Goal: Transaction & Acquisition: Book appointment/travel/reservation

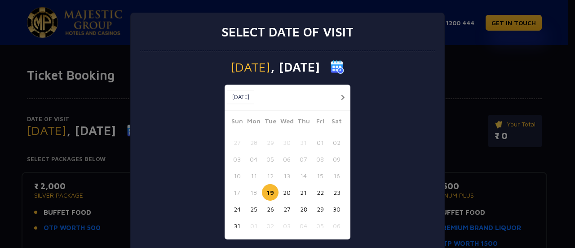
click at [265, 195] on button "19" at bounding box center [270, 192] width 17 height 17
click at [264, 190] on button "19" at bounding box center [270, 192] width 17 height 17
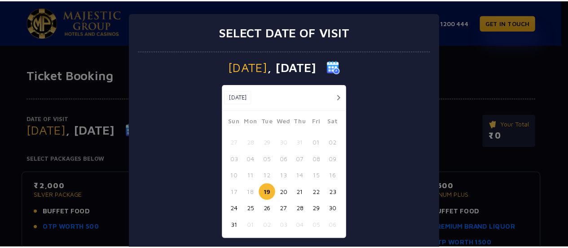
scroll to position [53, 0]
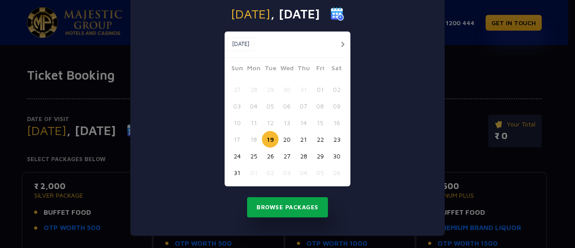
click at [287, 211] on button "Browse Packages" at bounding box center [287, 207] width 81 height 21
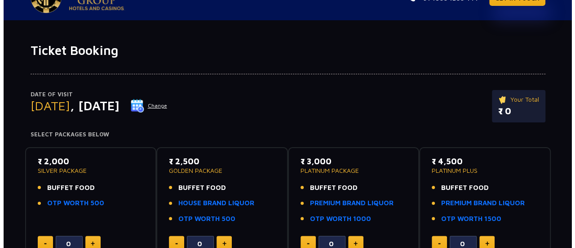
scroll to position [25, 0]
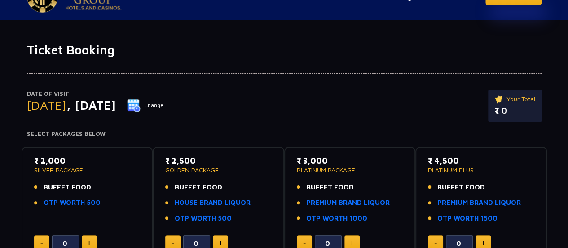
click at [164, 102] on button "Change" at bounding box center [145, 105] width 37 height 14
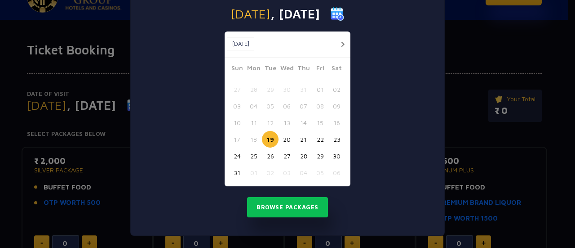
scroll to position [0, 0]
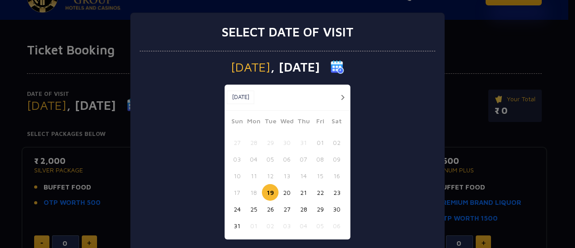
click at [287, 188] on button "20" at bounding box center [287, 192] width 17 height 17
click at [298, 189] on button "21" at bounding box center [303, 192] width 17 height 17
click at [312, 191] on button "22" at bounding box center [320, 192] width 17 height 17
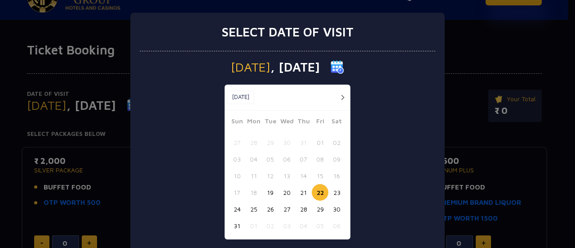
scroll to position [53, 0]
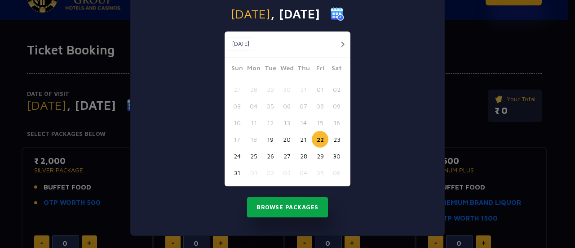
click at [291, 204] on button "Browse Packages" at bounding box center [287, 207] width 81 height 21
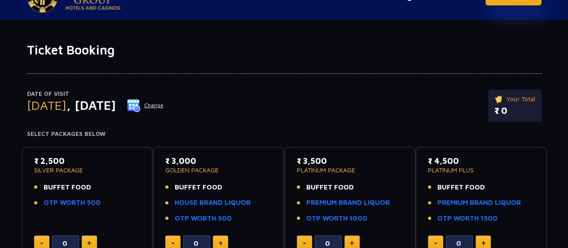
click at [141, 100] on img at bounding box center [133, 104] width 13 height 13
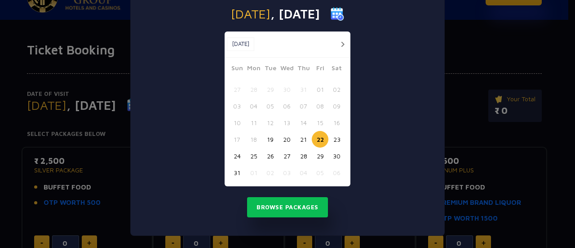
scroll to position [0, 0]
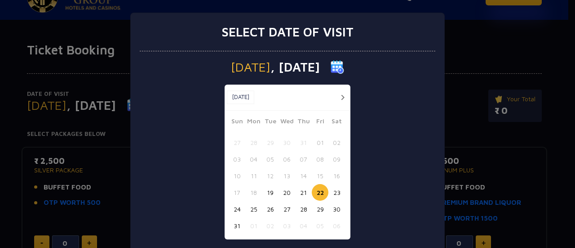
click at [245, 207] on button "25" at bounding box center [253, 208] width 17 height 17
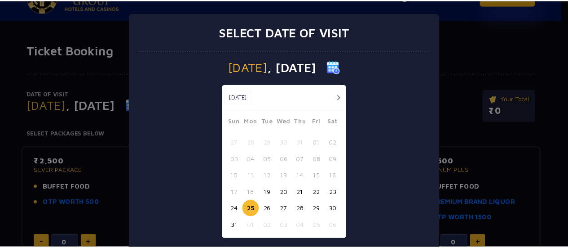
scroll to position [53, 0]
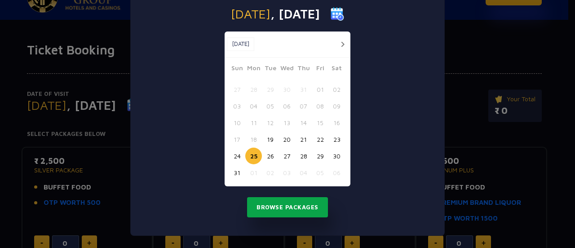
click at [294, 207] on button "Browse Packages" at bounding box center [287, 207] width 81 height 21
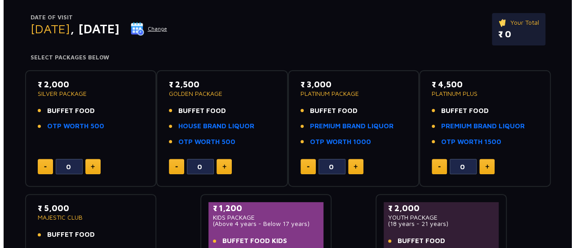
scroll to position [83, 0]
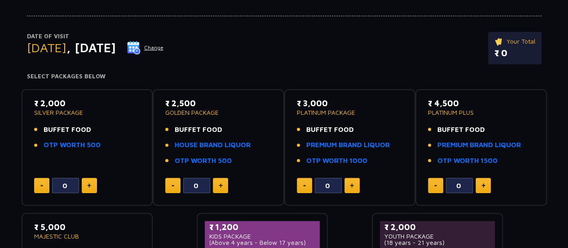
click at [164, 47] on button "Change" at bounding box center [145, 47] width 37 height 14
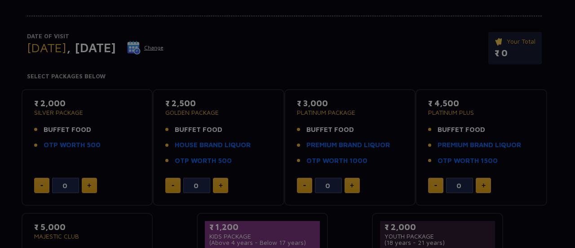
scroll to position [0, 0]
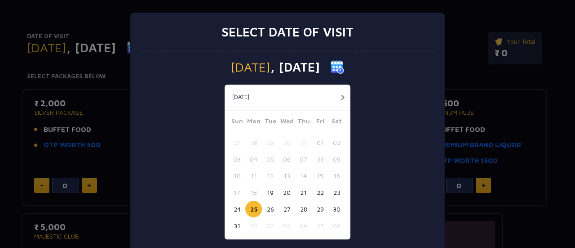
click at [270, 211] on button "26" at bounding box center [270, 208] width 17 height 17
click at [268, 210] on button "26" at bounding box center [270, 208] width 17 height 17
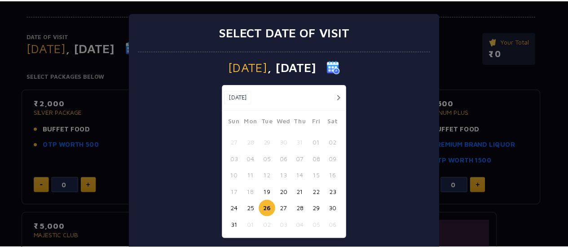
scroll to position [53, 0]
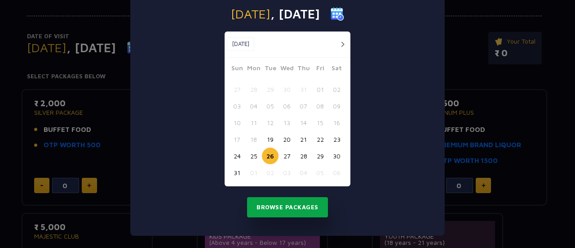
click at [275, 208] on button "Browse Packages" at bounding box center [287, 207] width 81 height 21
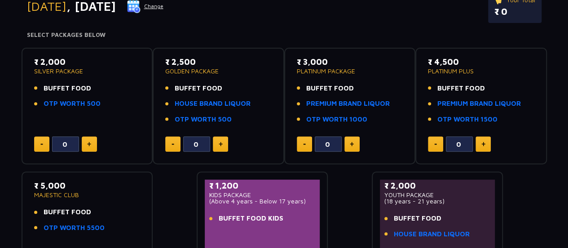
scroll to position [0, 0]
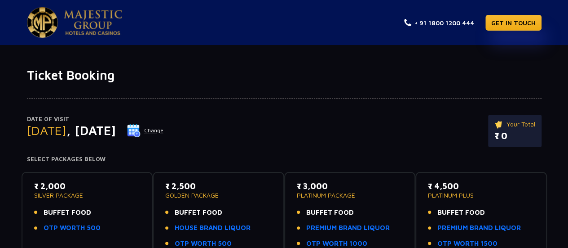
click at [164, 124] on button "Change" at bounding box center [145, 130] width 37 height 14
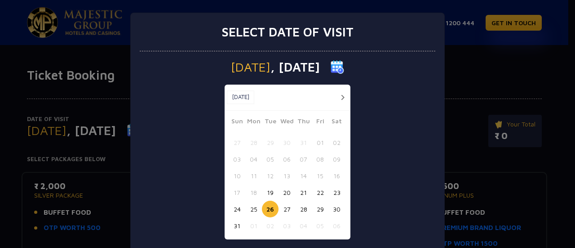
click at [314, 207] on button "29" at bounding box center [320, 208] width 17 height 17
click at [317, 192] on button "22" at bounding box center [320, 192] width 17 height 17
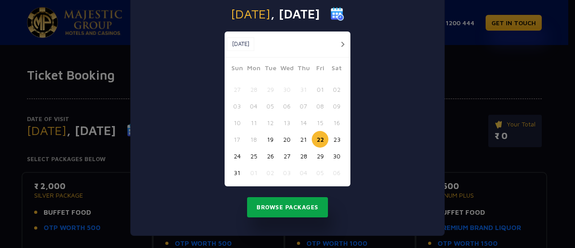
click at [298, 200] on button "Browse Packages" at bounding box center [287, 207] width 81 height 21
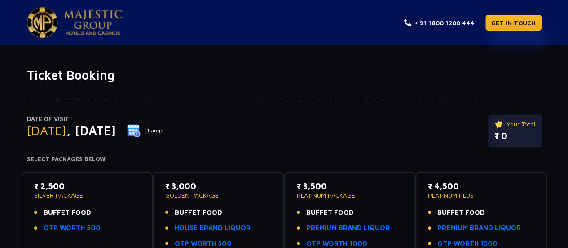
click at [164, 129] on button "Change" at bounding box center [145, 130] width 37 height 14
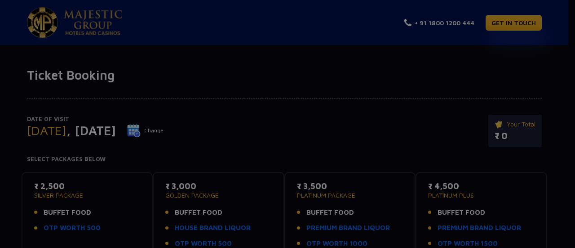
scroll to position [0, 0]
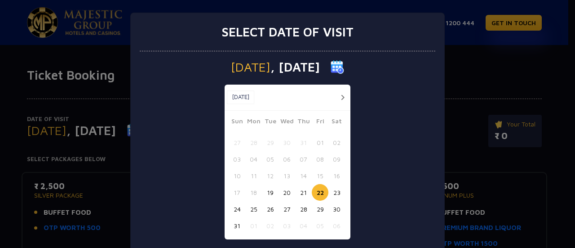
click at [301, 189] on button "21" at bounding box center [303, 192] width 17 height 17
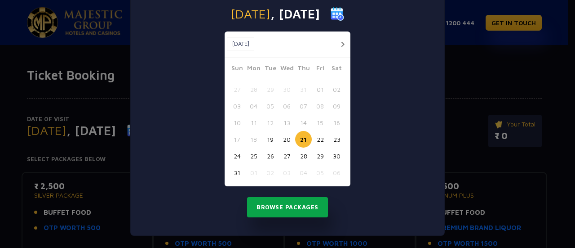
click at [292, 202] on button "Browse Packages" at bounding box center [287, 207] width 81 height 21
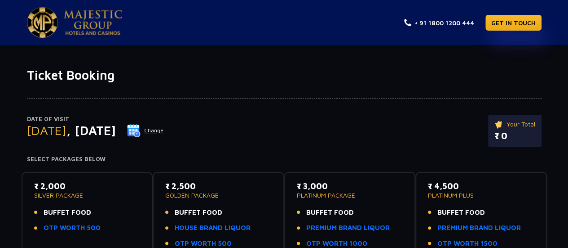
click at [164, 128] on button "Change" at bounding box center [145, 130] width 37 height 14
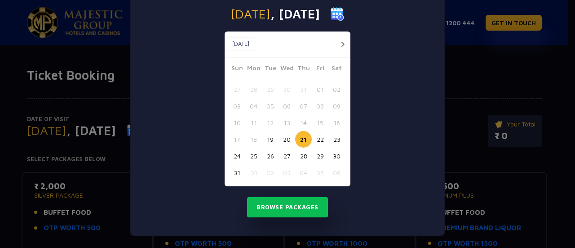
scroll to position [0, 0]
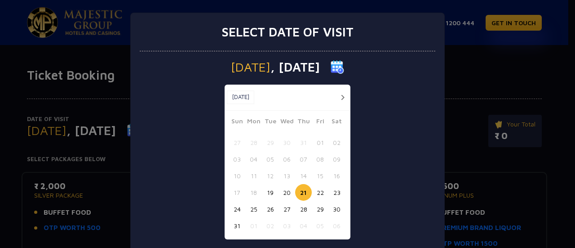
click at [238, 207] on button "24" at bounding box center [237, 208] width 17 height 17
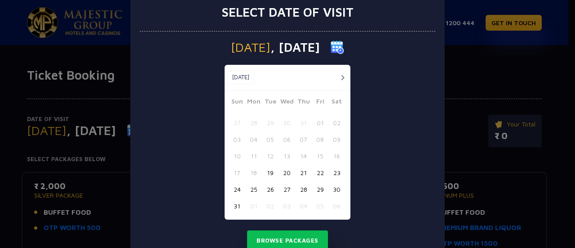
scroll to position [22, 0]
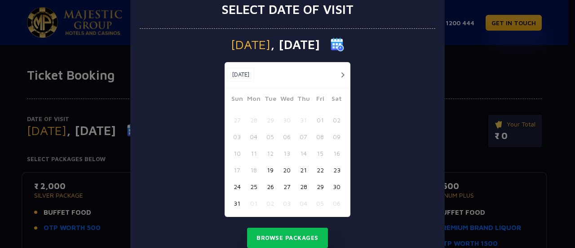
click at [235, 185] on button "24" at bounding box center [237, 186] width 17 height 17
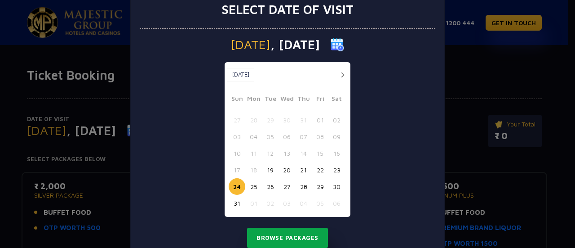
click at [268, 236] on button "Browse Packages" at bounding box center [287, 237] width 81 height 21
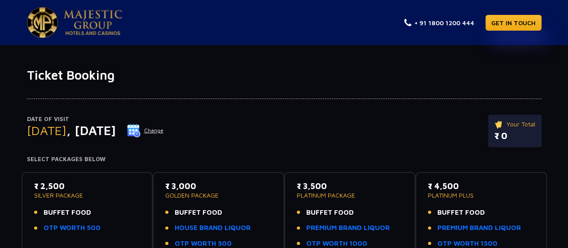
click at [164, 132] on button "Change" at bounding box center [145, 130] width 37 height 14
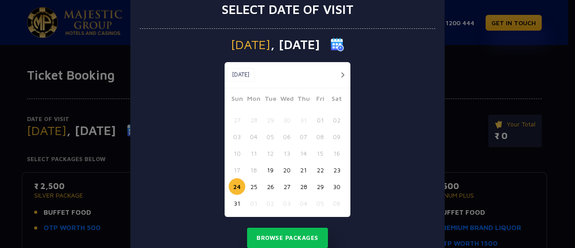
scroll to position [0, 0]
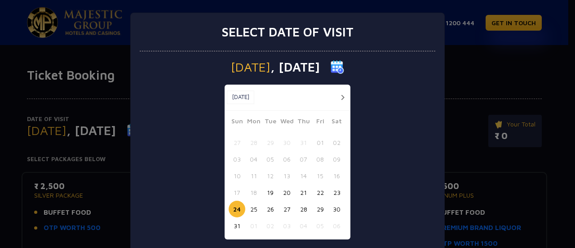
click at [333, 193] on button "23" at bounding box center [336, 192] width 17 height 17
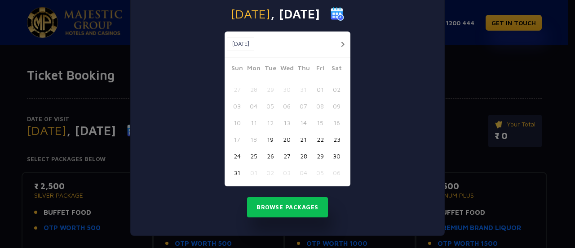
click at [333, 137] on button "23" at bounding box center [336, 139] width 17 height 17
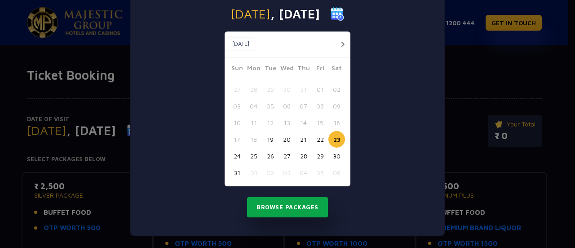
click at [294, 208] on button "Browse Packages" at bounding box center [287, 207] width 81 height 21
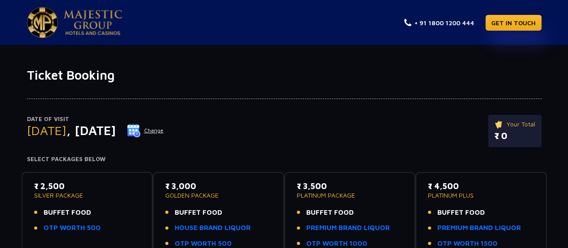
click at [164, 135] on button "Change" at bounding box center [145, 130] width 37 height 14
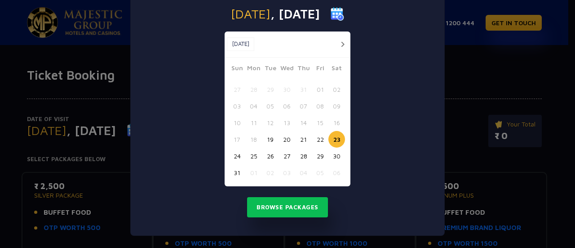
scroll to position [0, 0]
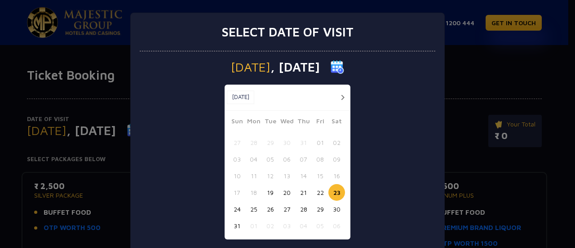
click at [315, 190] on button "22" at bounding box center [320, 192] width 17 height 17
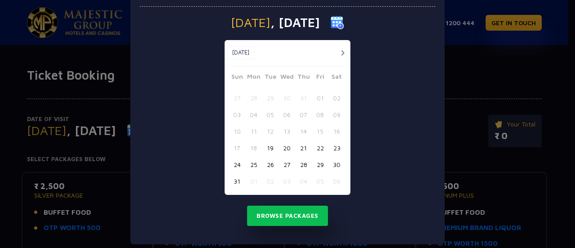
scroll to position [53, 0]
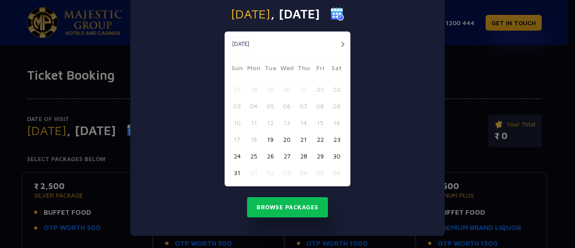
click at [317, 133] on button "22" at bounding box center [320, 139] width 17 height 17
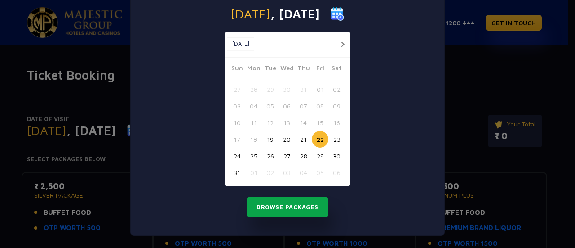
click at [288, 206] on button "Browse Packages" at bounding box center [287, 207] width 81 height 21
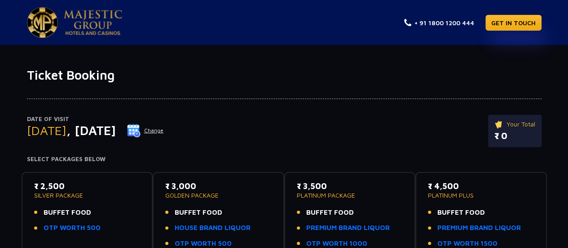
click at [164, 128] on button "Change" at bounding box center [145, 130] width 37 height 14
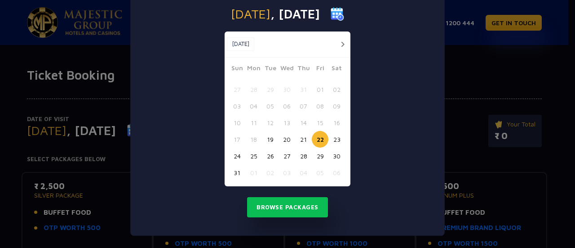
click at [245, 153] on button "25" at bounding box center [253, 155] width 17 height 17
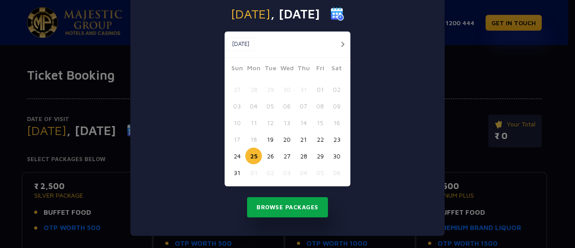
click at [270, 202] on button "Browse Packages" at bounding box center [287, 207] width 81 height 21
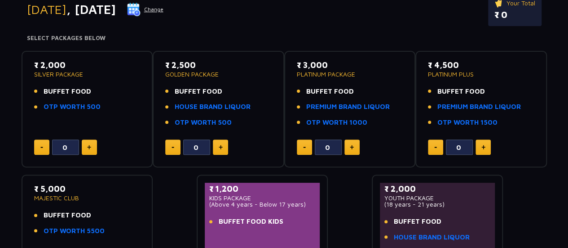
scroll to position [121, 0]
